Goal: Find specific page/section: Find specific page/section

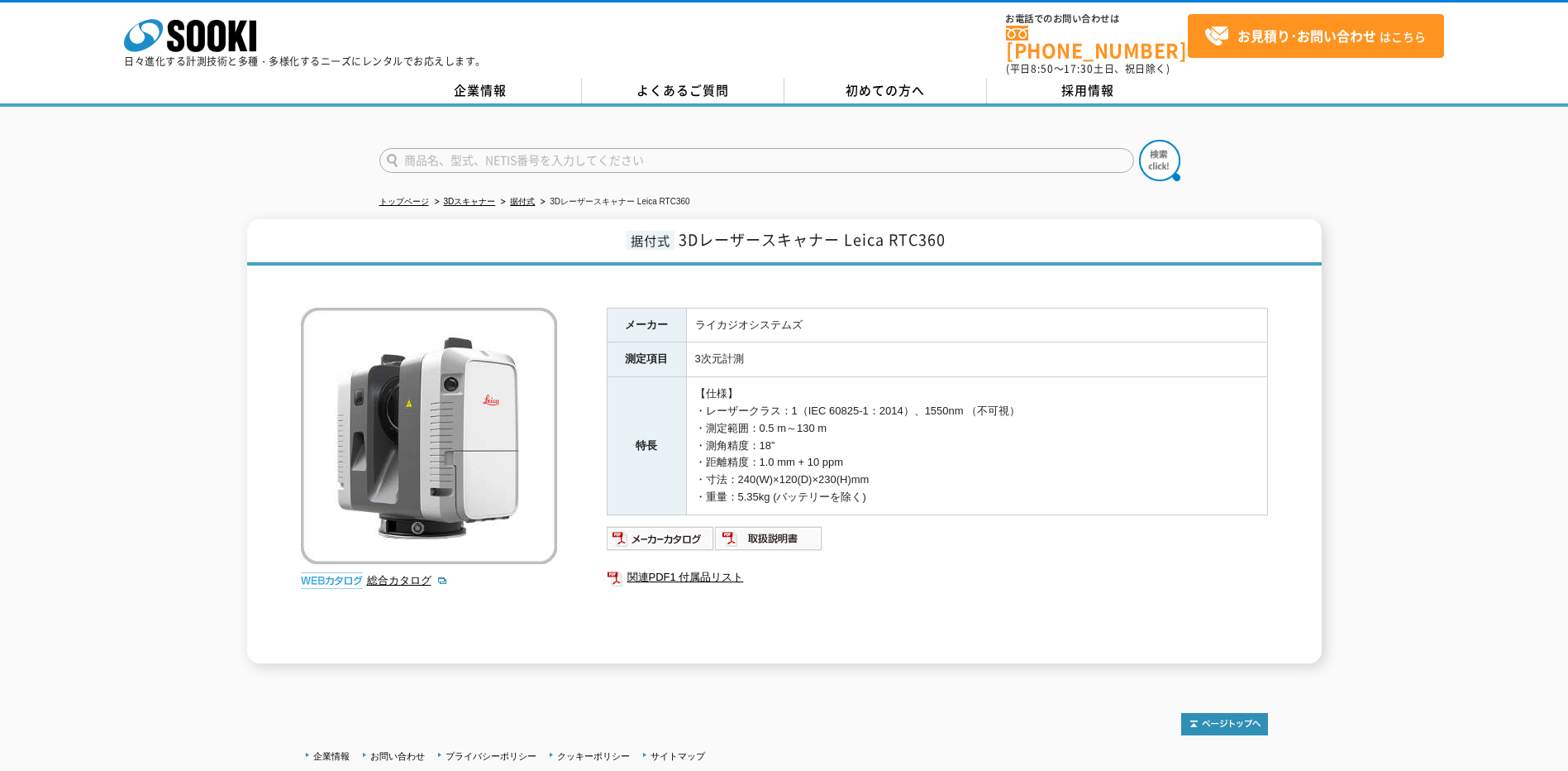
click at [382, 443] on img at bounding box center [428, 435] width 256 height 256
click at [536, 153] on input "text" at bounding box center [756, 160] width 755 height 25
paste input "ScanStation P40"
type input "ScanStation P40"
click at [1139, 139] on button at bounding box center [1160, 160] width 42 height 42
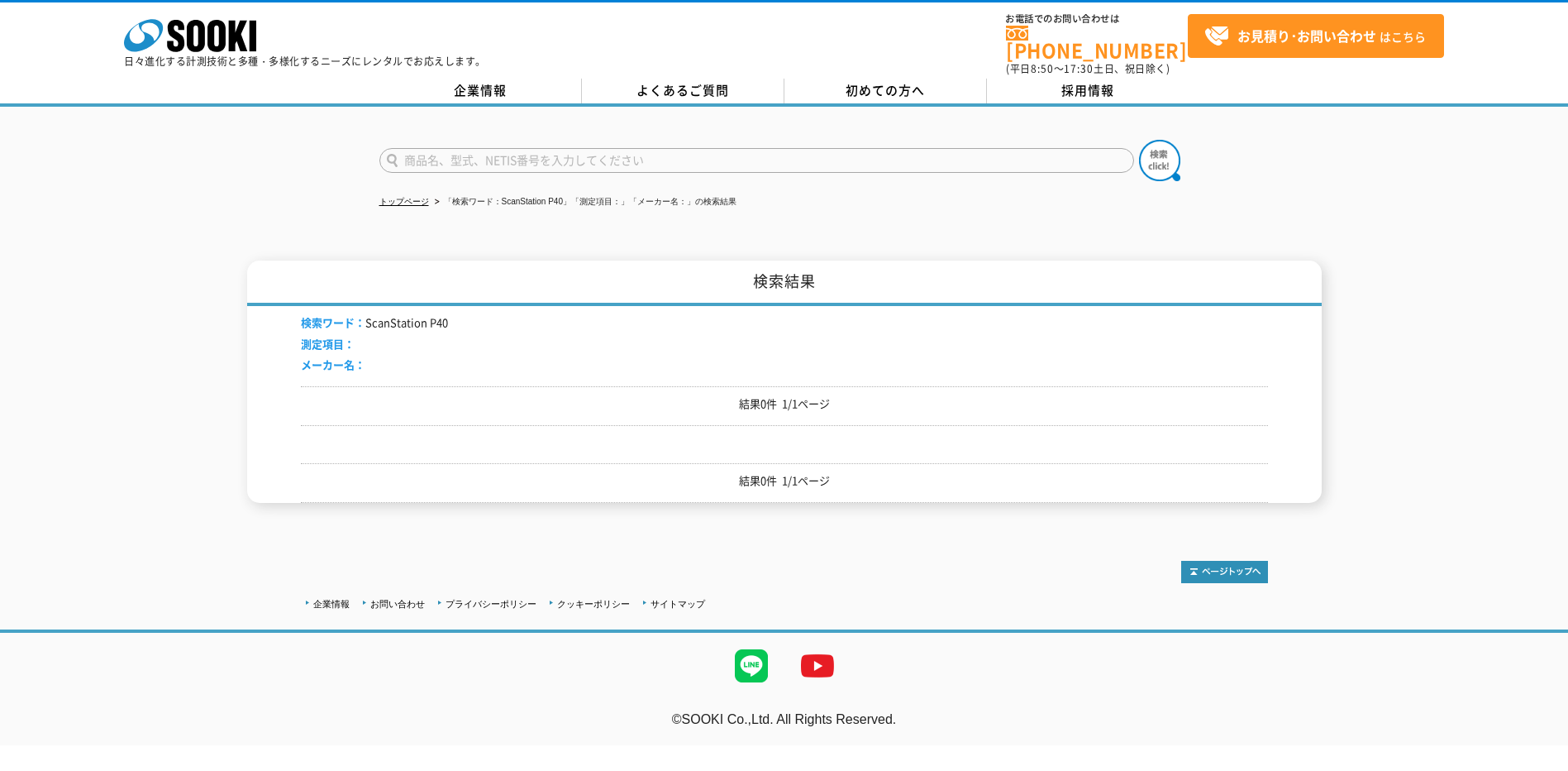
click at [405, 314] on li "検索ワード： ScanStation P40" at bounding box center [374, 322] width 147 height 18
click at [331, 342] on ul "検索ワード： ScanStation P40 測定項目： メーカー名：" at bounding box center [374, 346] width 147 height 63
click at [336, 372] on div "検索ワード： ScanStation P40 測定項目： メーカー名：" at bounding box center [784, 346] width 967 height 80
drag, startPoint x: 336, startPoint y: 372, endPoint x: 394, endPoint y: 371, distance: 58.0
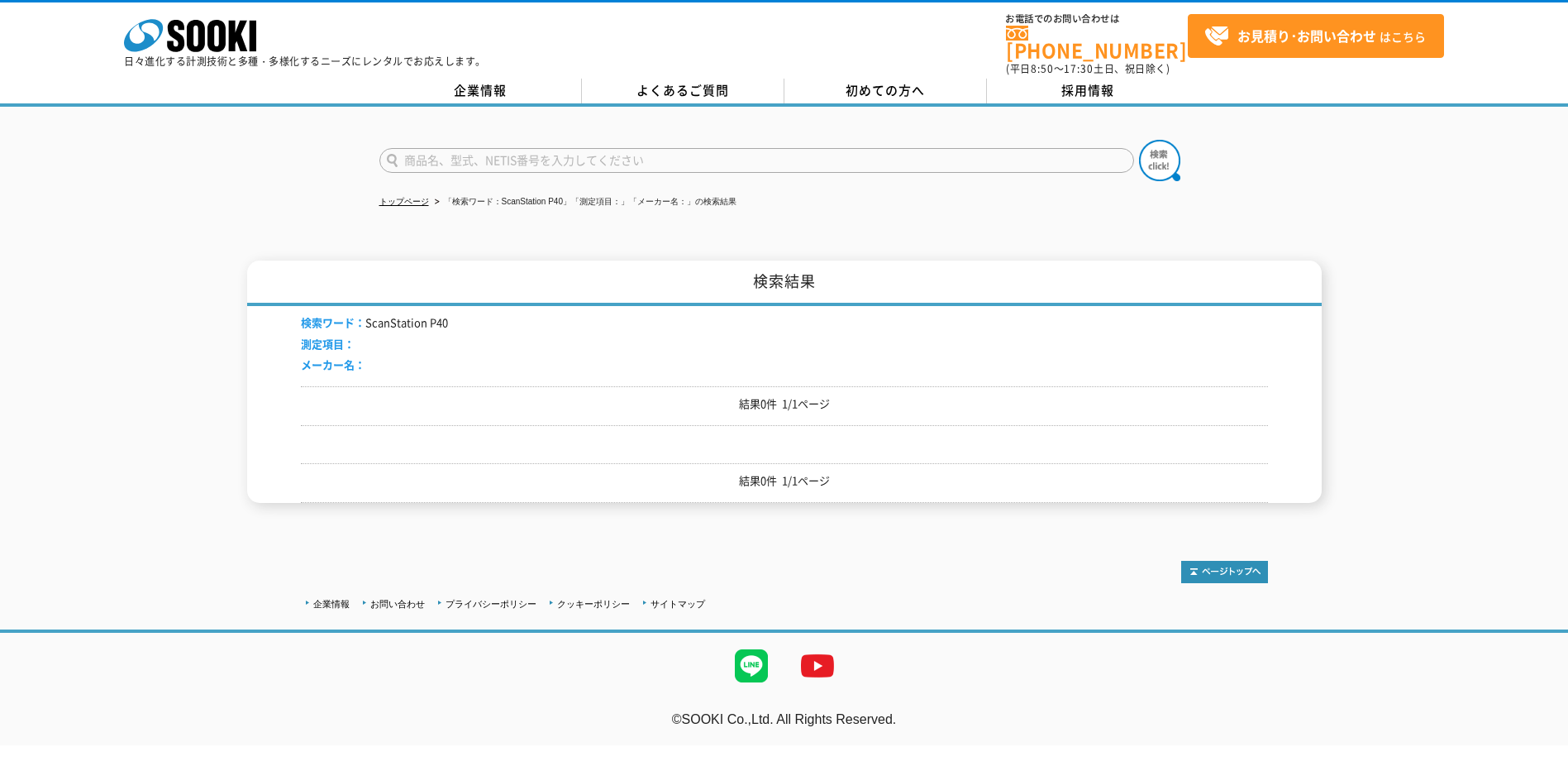
click at [394, 371] on div "検索ワード： ScanStation P40 測定項目： メーカー名：" at bounding box center [784, 346] width 967 height 80
click at [417, 368] on ul "検索ワード： ScanStation P40 測定項目： メーカー名：" at bounding box center [374, 346] width 147 height 63
